Goal: Information Seeking & Learning: Check status

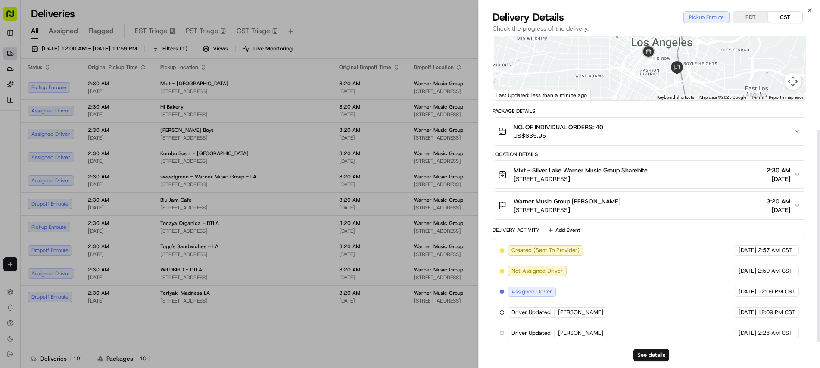
scroll to position [135, 0]
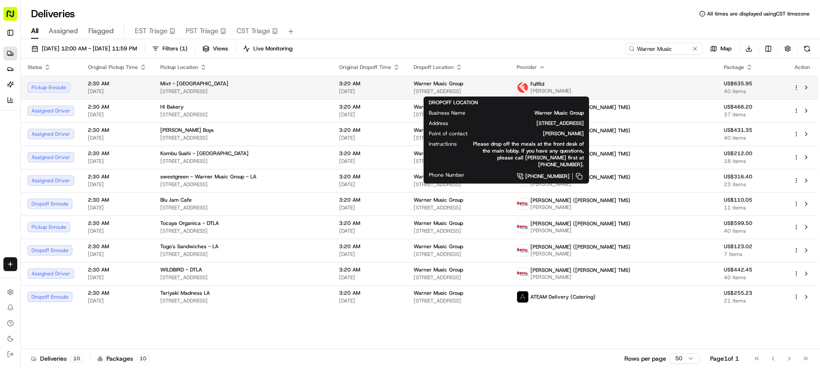
click at [494, 106] on div "DROPOFF LOCATION Business Name Warner Music Group Address 777 S Santa Fe Ave, L…" at bounding box center [505, 140] width 155 height 82
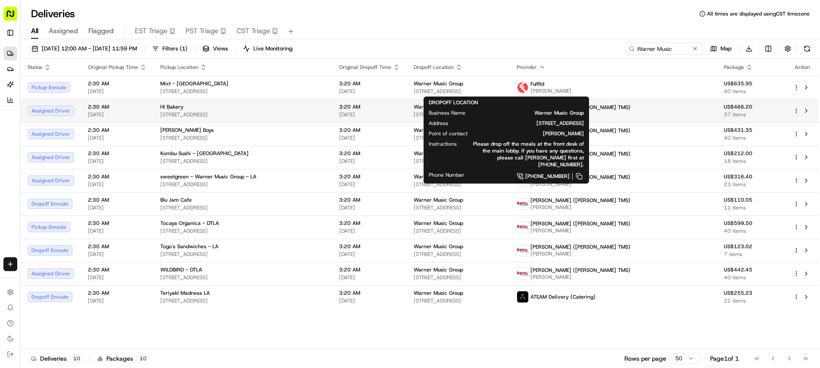
click at [528, 109] on img at bounding box center [522, 110] width 11 height 11
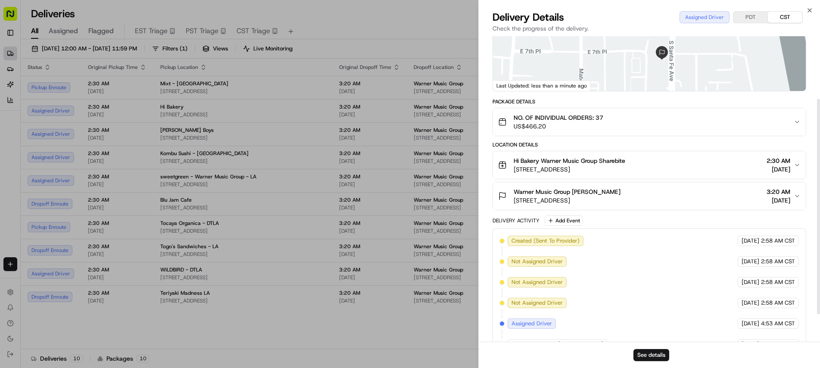
scroll to position [128, 0]
